Goal: Task Accomplishment & Management: Use online tool/utility

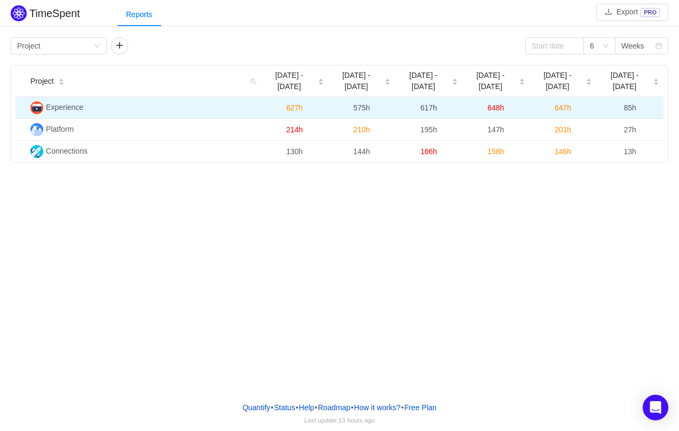
click at [72, 106] on span "Experience" at bounding box center [64, 107] width 37 height 9
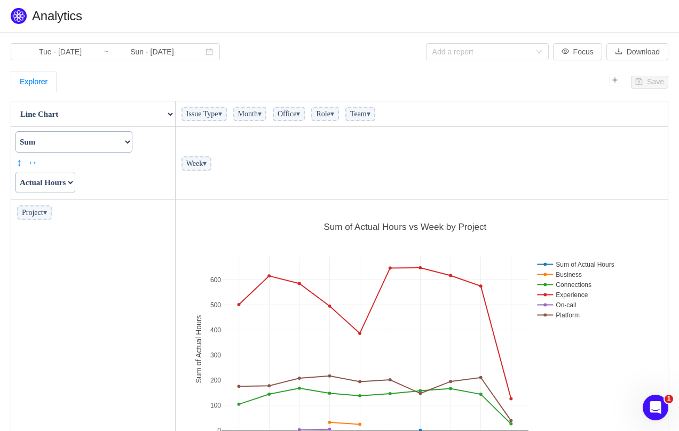
scroll to position [90, 0]
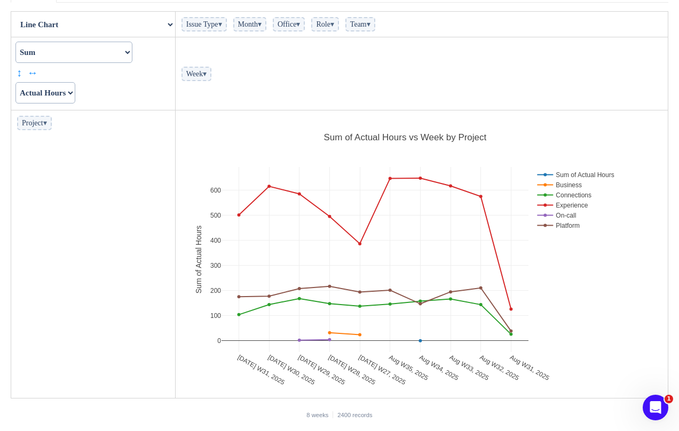
click at [52, 123] on span "Project ▾" at bounding box center [34, 123] width 35 height 14
click at [47, 123] on span "▾" at bounding box center [45, 123] width 4 height 8
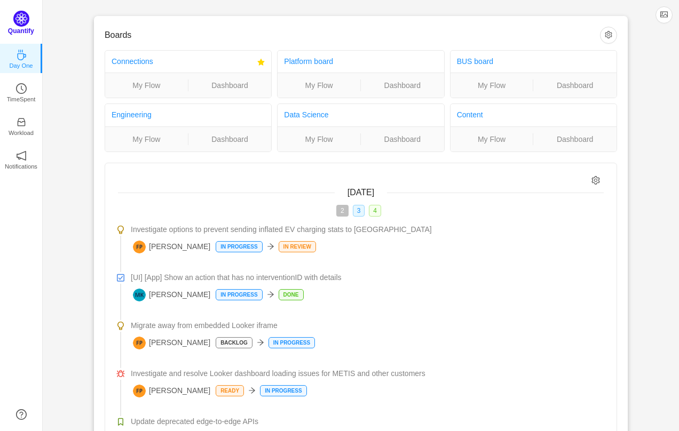
click at [23, 22] on img at bounding box center [21, 19] width 16 height 16
click at [21, 31] on p "Quantify" at bounding box center [21, 31] width 26 height 10
click at [22, 19] on img at bounding box center [21, 19] width 16 height 16
click at [22, 126] on p "Workload" at bounding box center [21, 130] width 25 height 10
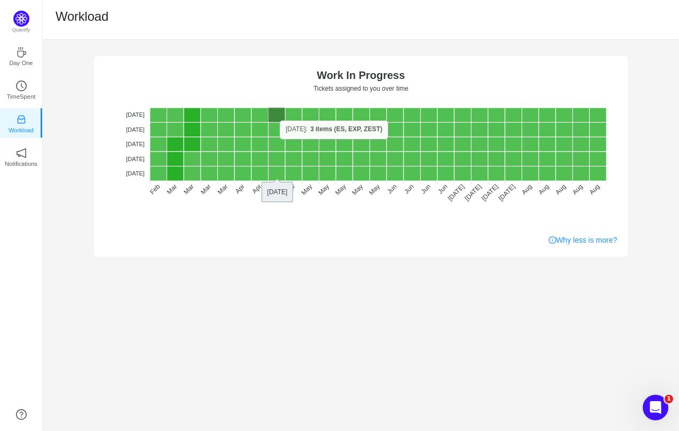
click at [280, 121] on rect at bounding box center [276, 115] width 17 height 14
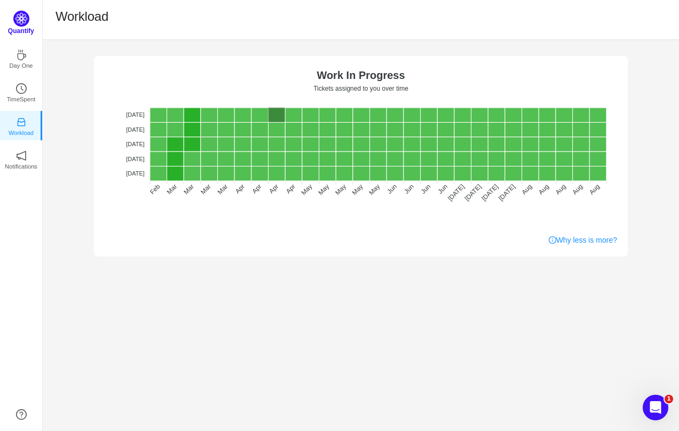
click at [22, 24] on img at bounding box center [21, 19] width 16 height 16
click at [21, 34] on p "Quantify" at bounding box center [21, 31] width 26 height 10
click at [23, 50] on icon "icon: coffee" at bounding box center [21, 52] width 11 height 11
